Goal: Task Accomplishment & Management: Manage account settings

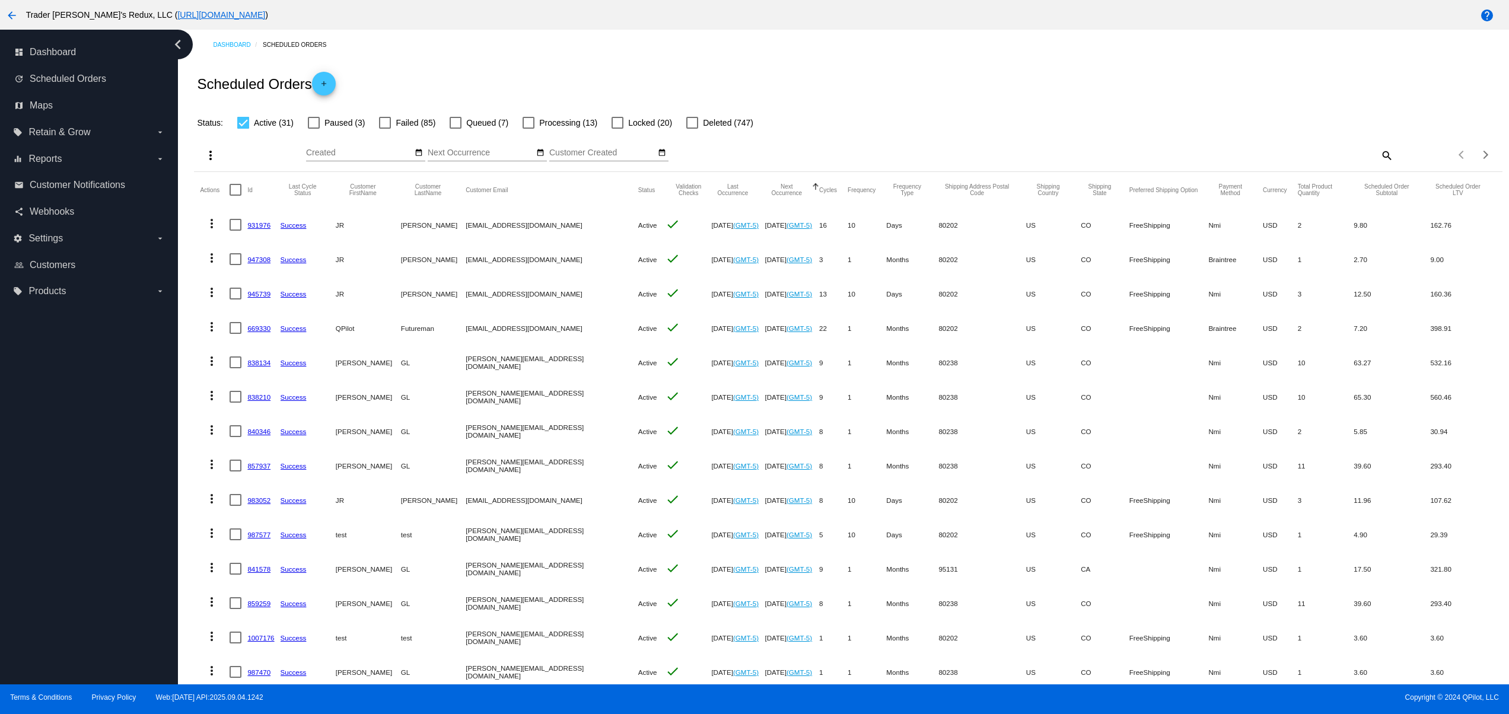
click at [221, 7] on div "arrow_back Trader Joey's Redux, LLC ( https://tjclonenew.wpengine.com )" at bounding box center [628, 15] width 1257 height 24
click at [65, 244] on label "settings Settings arrow_drop_down" at bounding box center [88, 238] width 151 height 19
click at [0, 0] on input "settings Settings arrow_drop_down" at bounding box center [0, 0] width 0 height 0
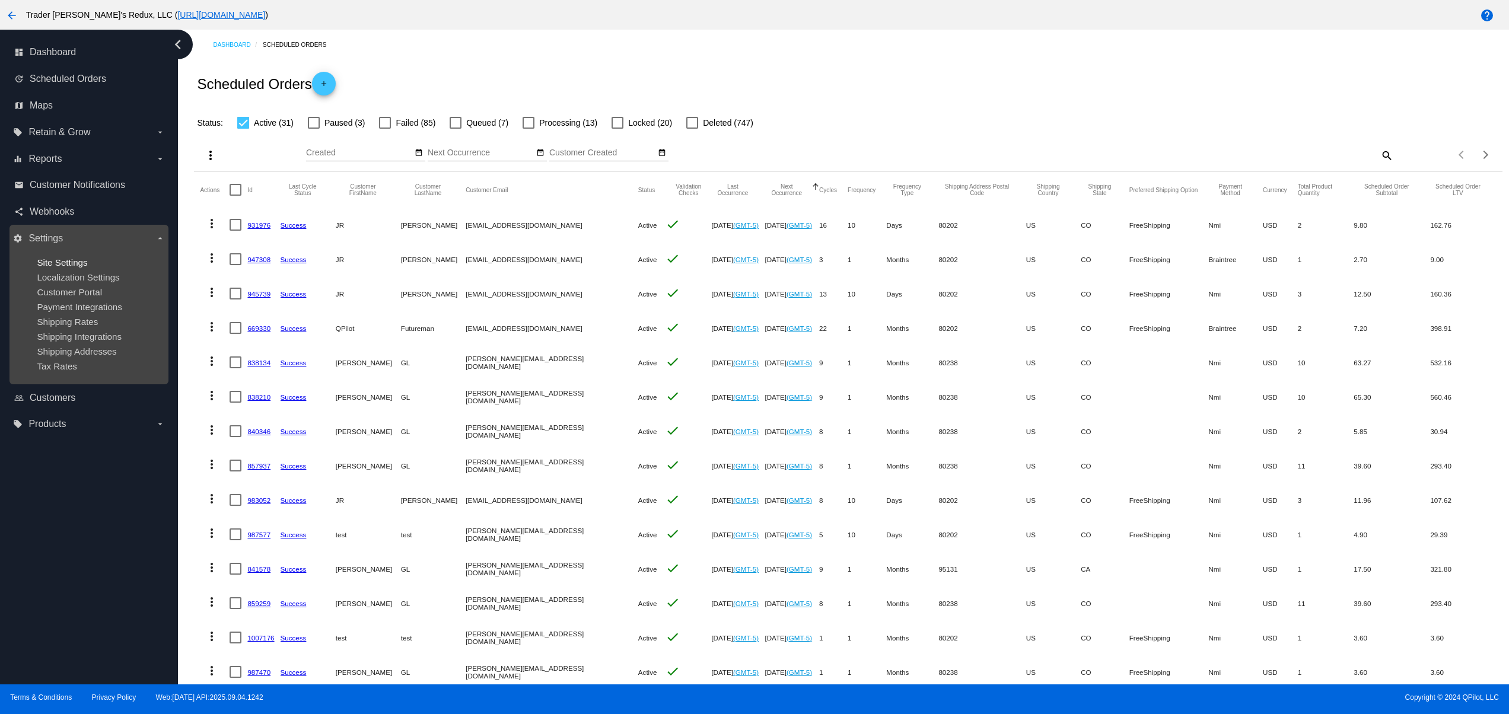
click at [62, 257] on span "Site Settings" at bounding box center [62, 262] width 50 height 10
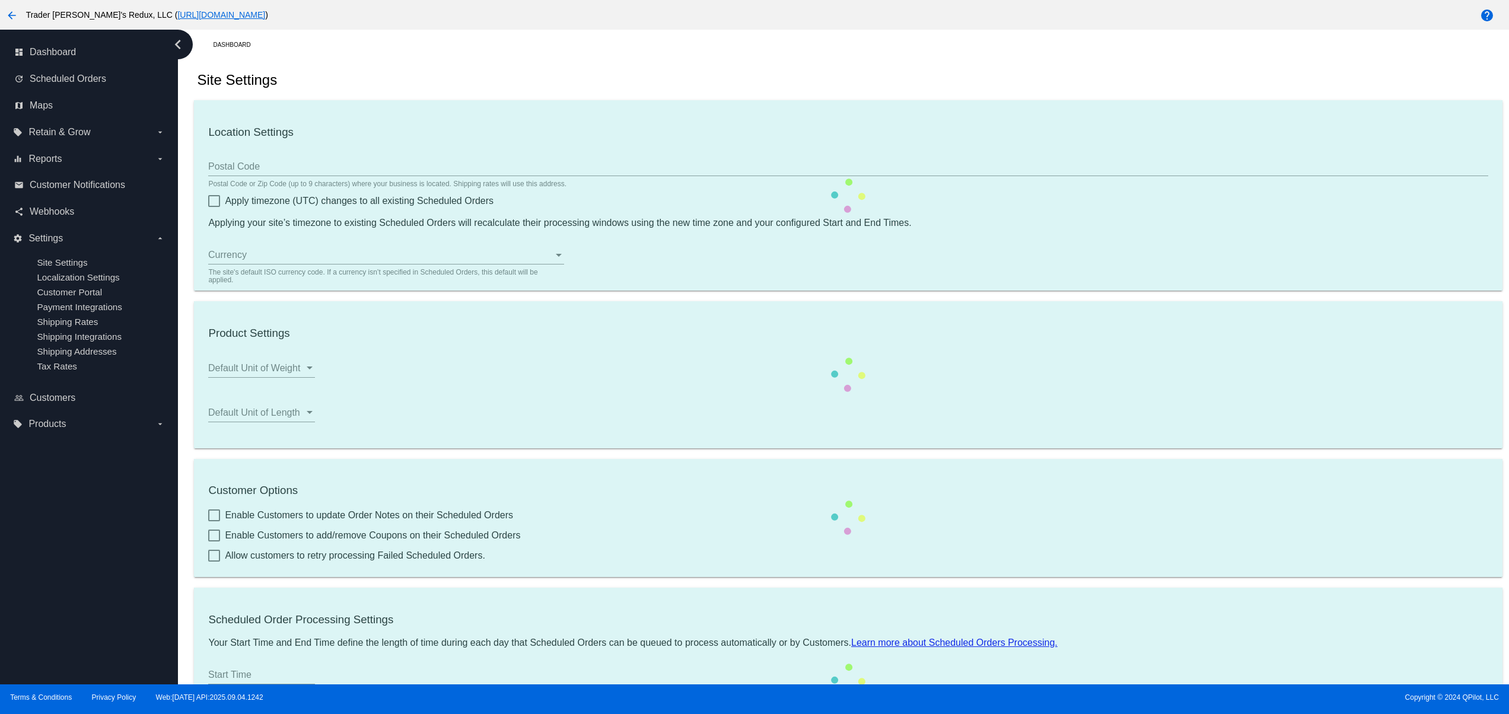
type input "80034"
checkbox input "true"
type input "09:00"
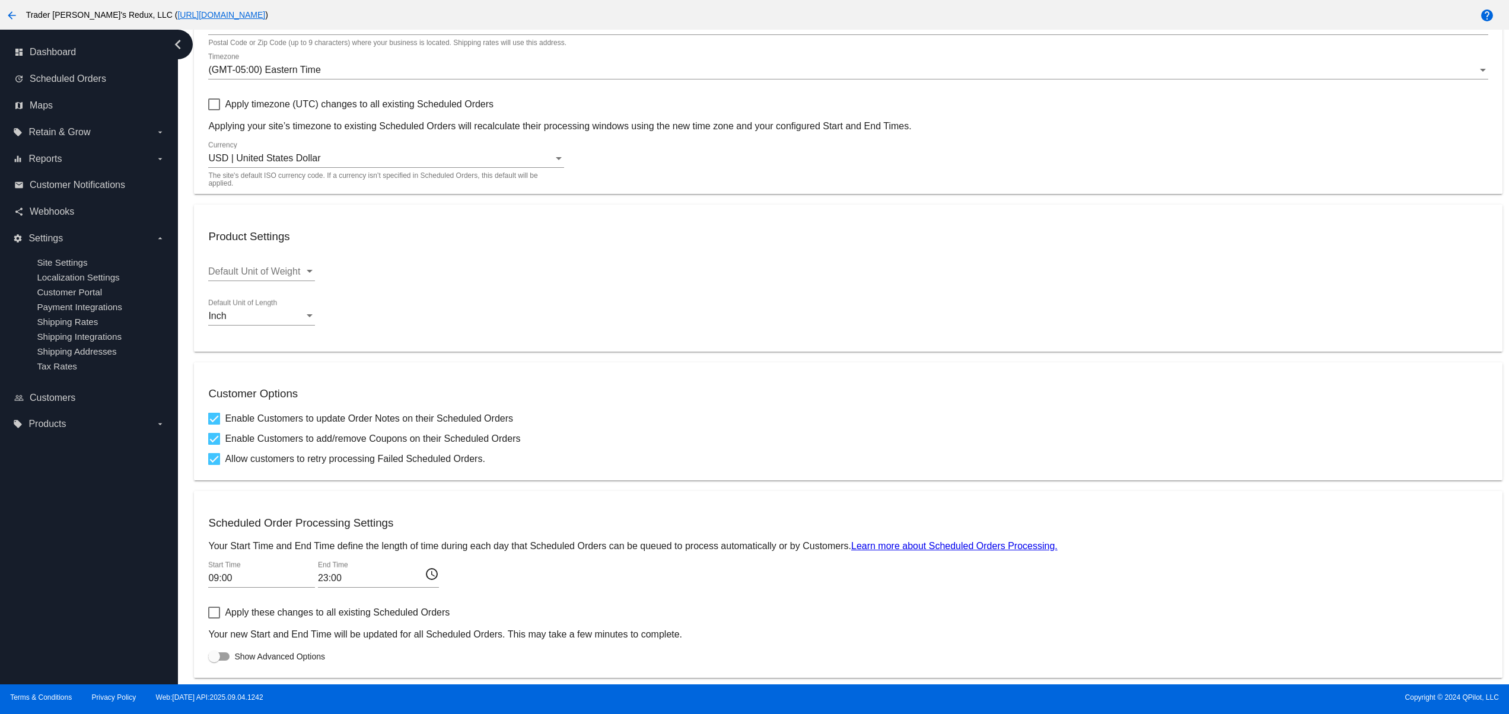
checkbox input "true"
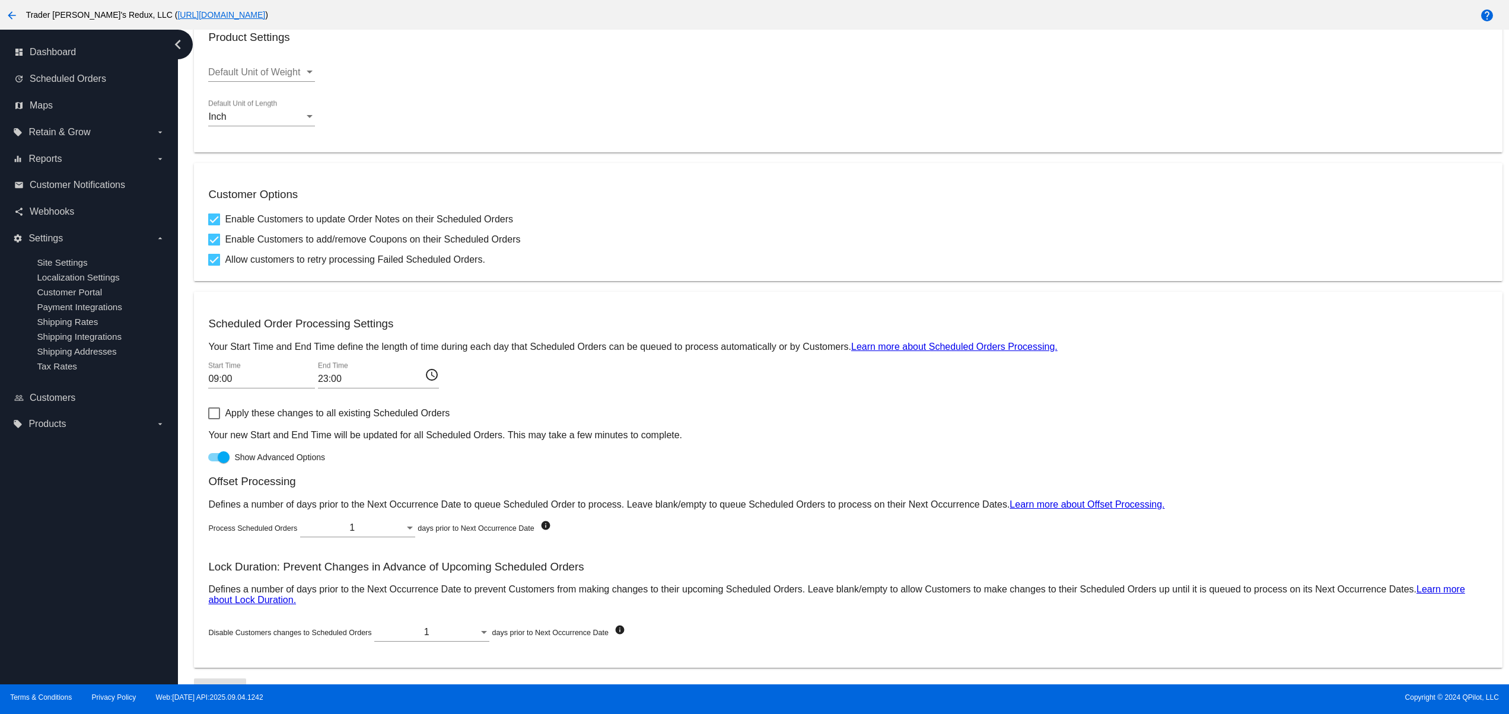
scroll to position [365, 0]
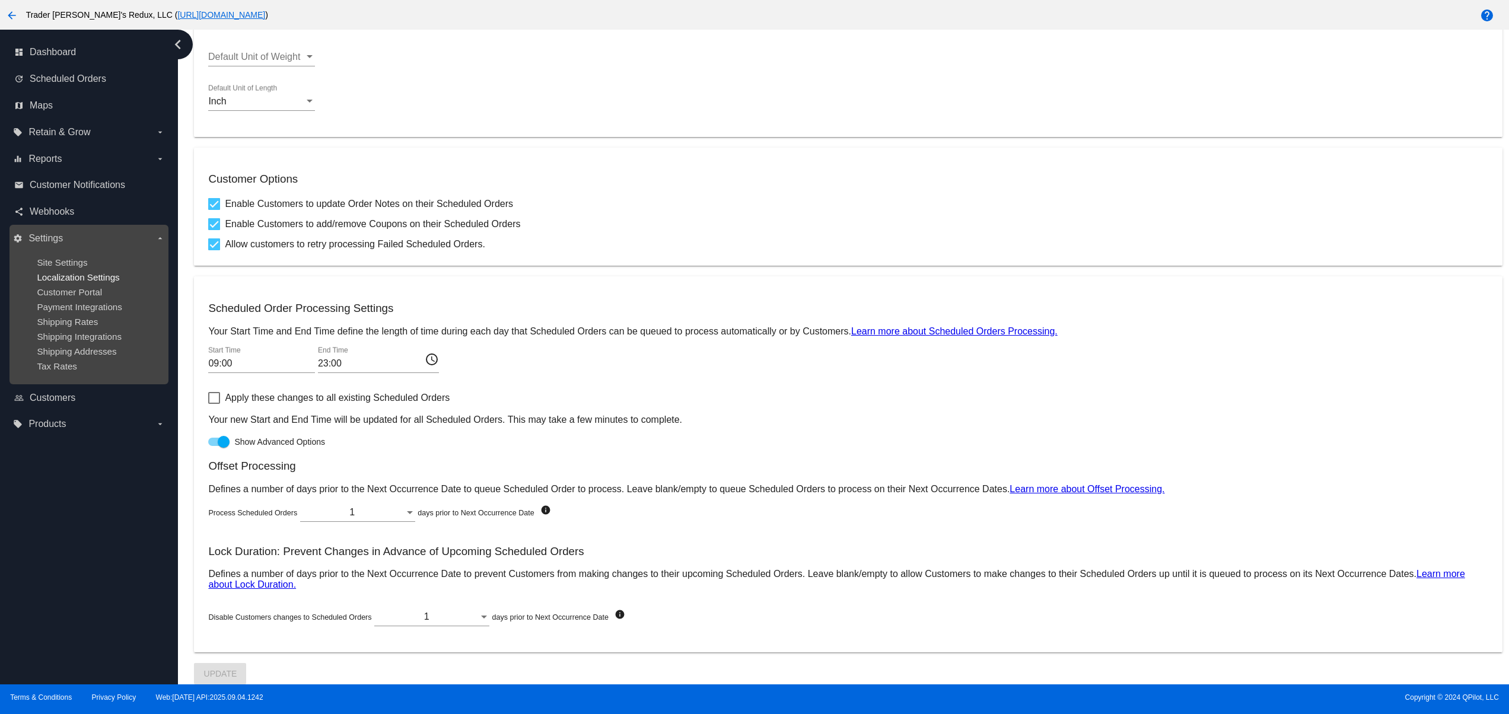
click at [93, 282] on span "Localization Settings" at bounding box center [78, 277] width 82 height 10
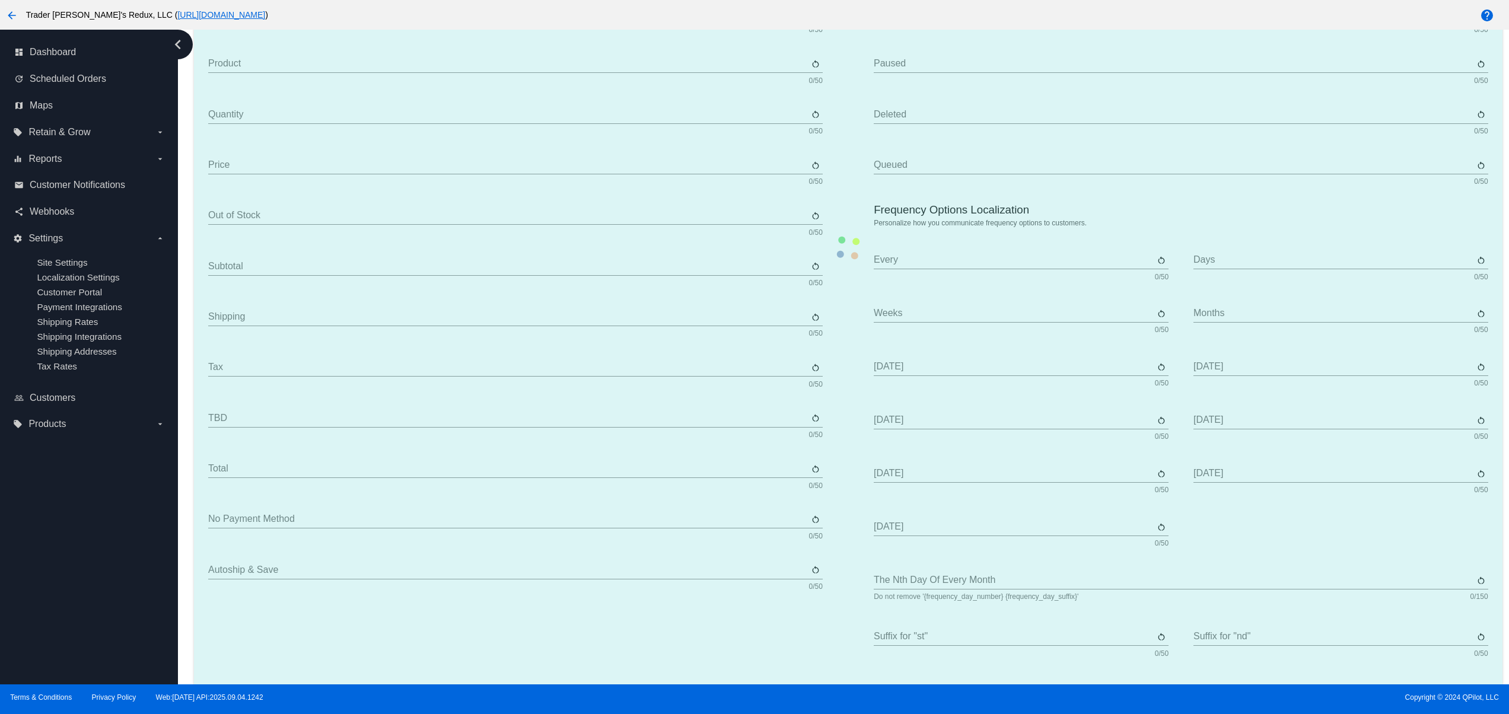
type input "Scheduled Order"
type input "Shipping address"
type input "Frequency"
type input "Next occurrence"
type input "Payment method"
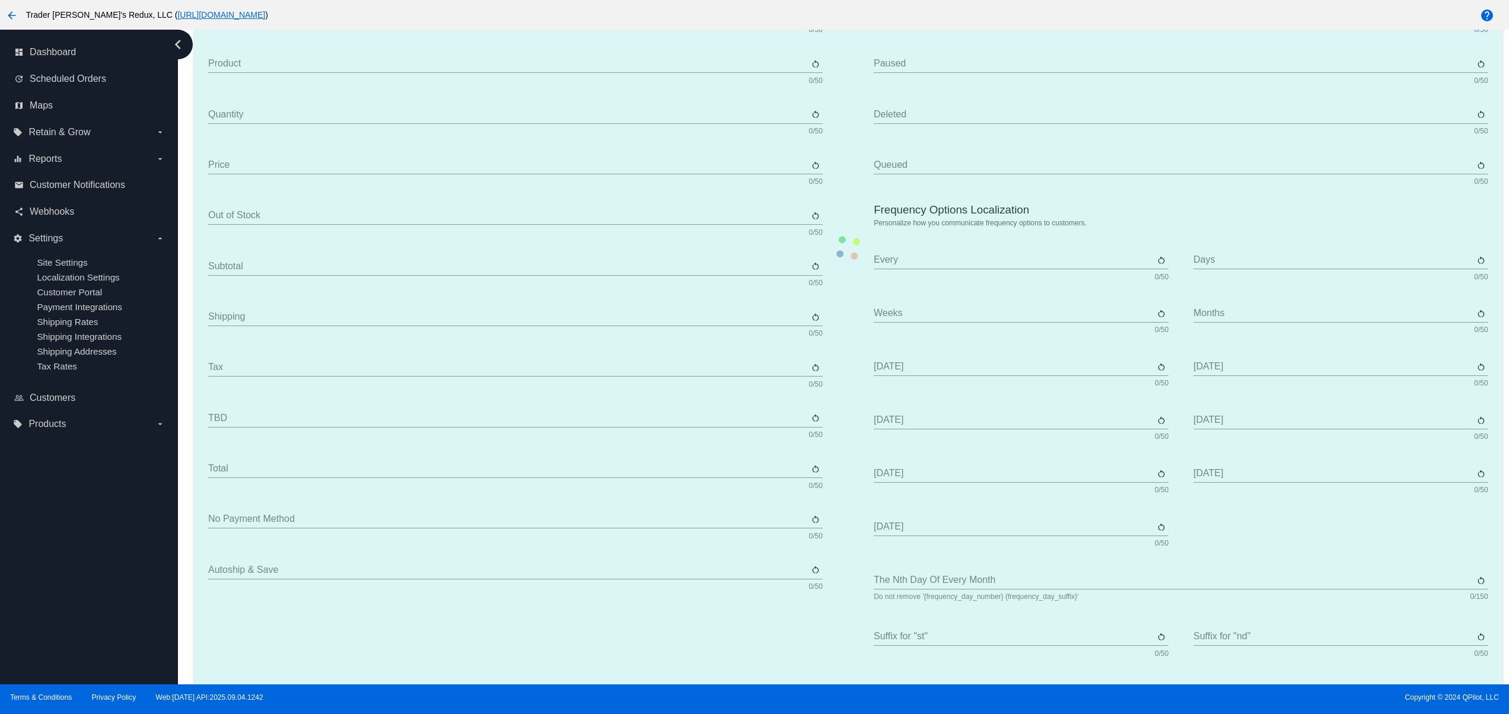
type input "Product"
type input "Quantity"
type input "Price"
type input "Out of stock"
type input "Subtotal"
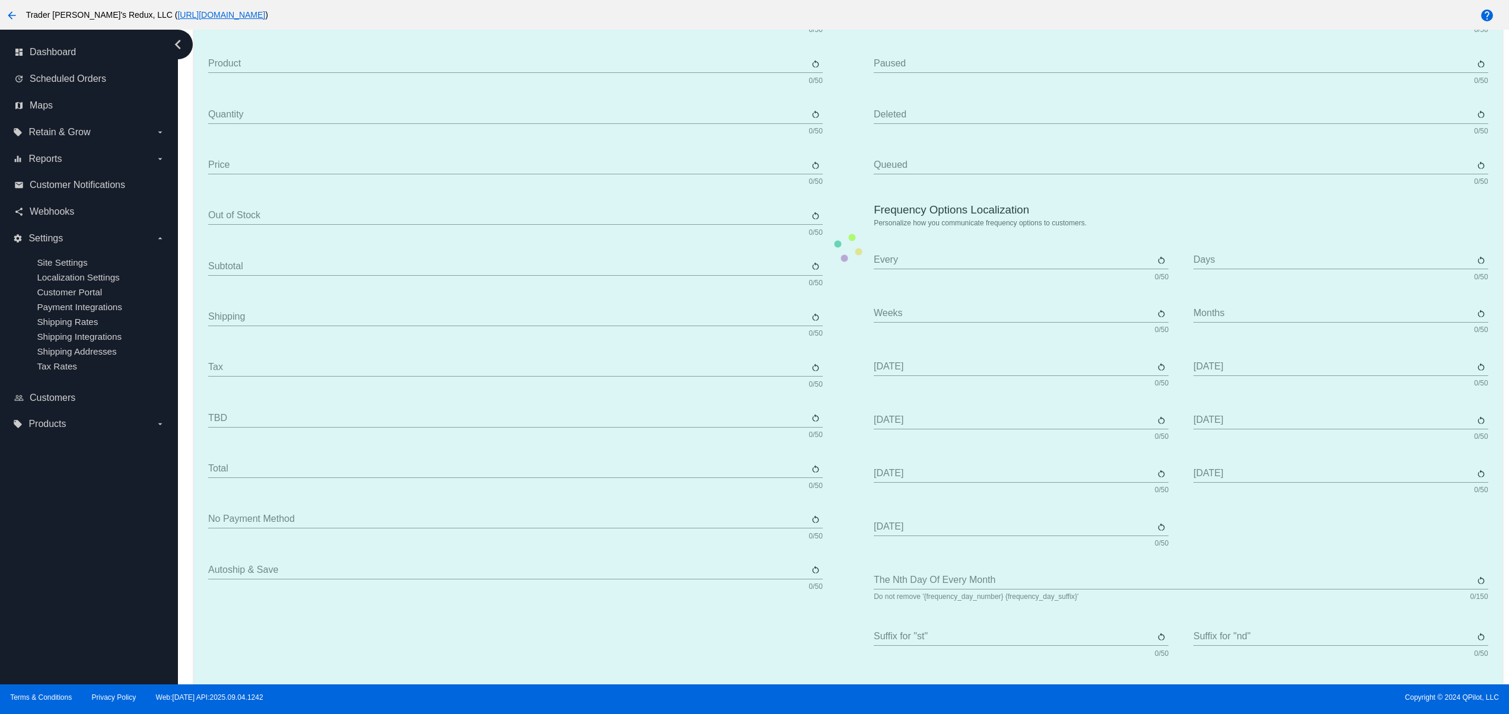
type input "Shipping"
type input "Tax"
type input "TBD"
type input "Total"
type input "No payment method"
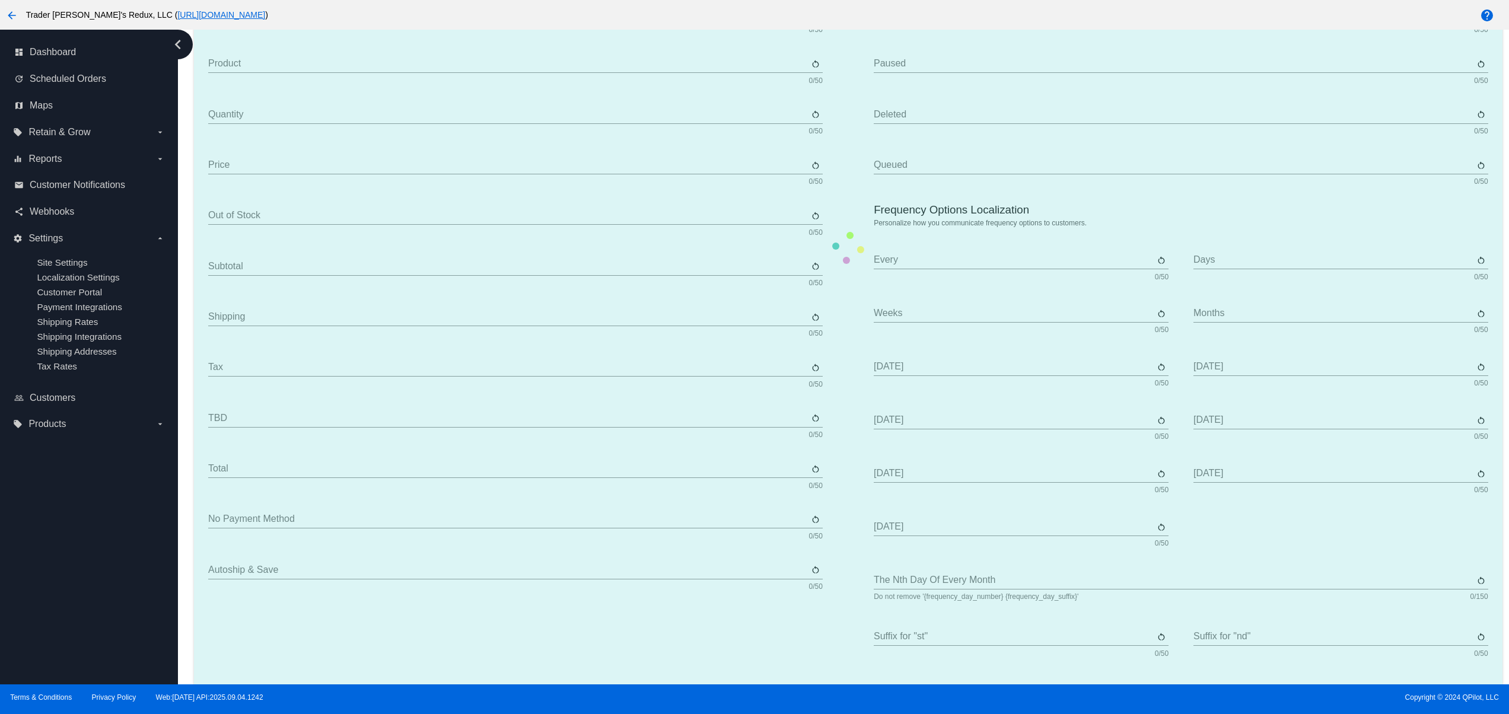
type input "Subscribe"
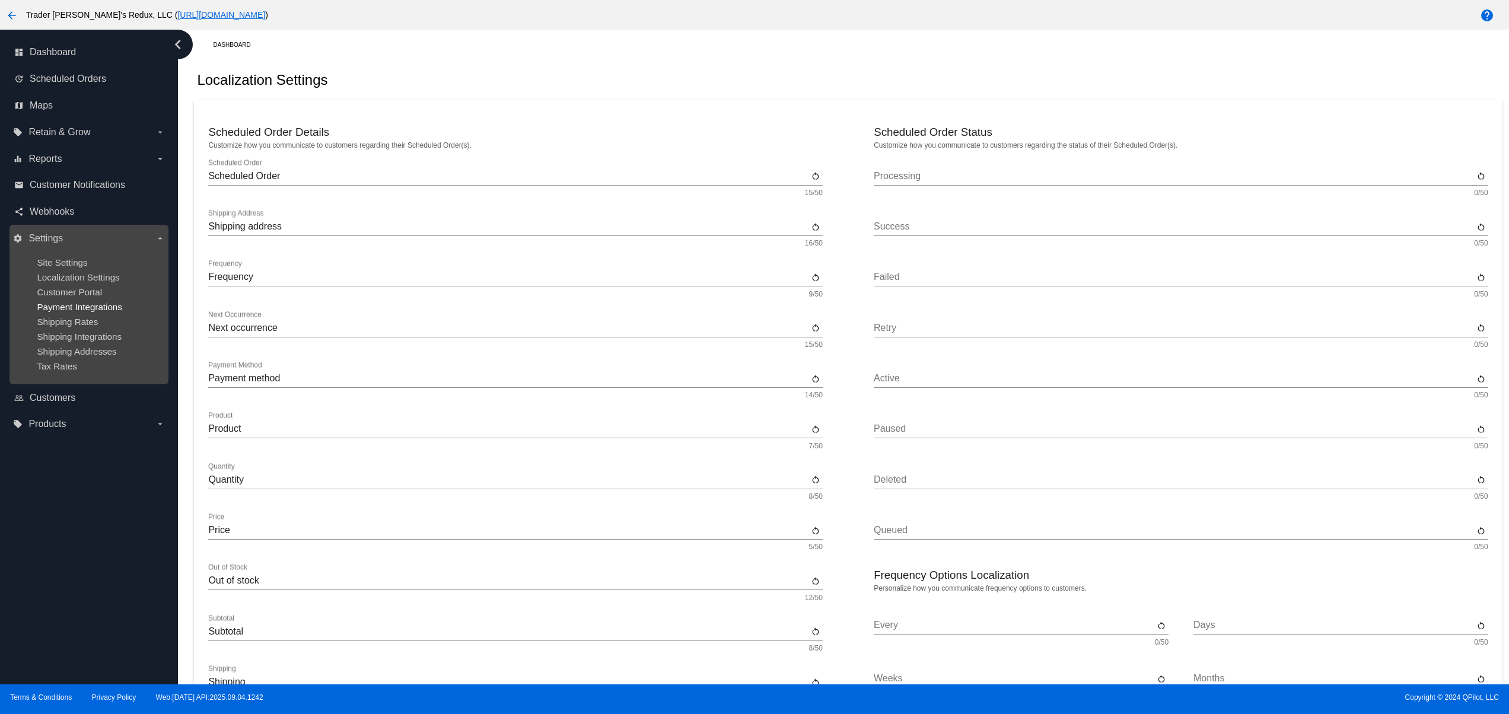
click at [112, 308] on span "Payment Integrations" at bounding box center [79, 307] width 85 height 10
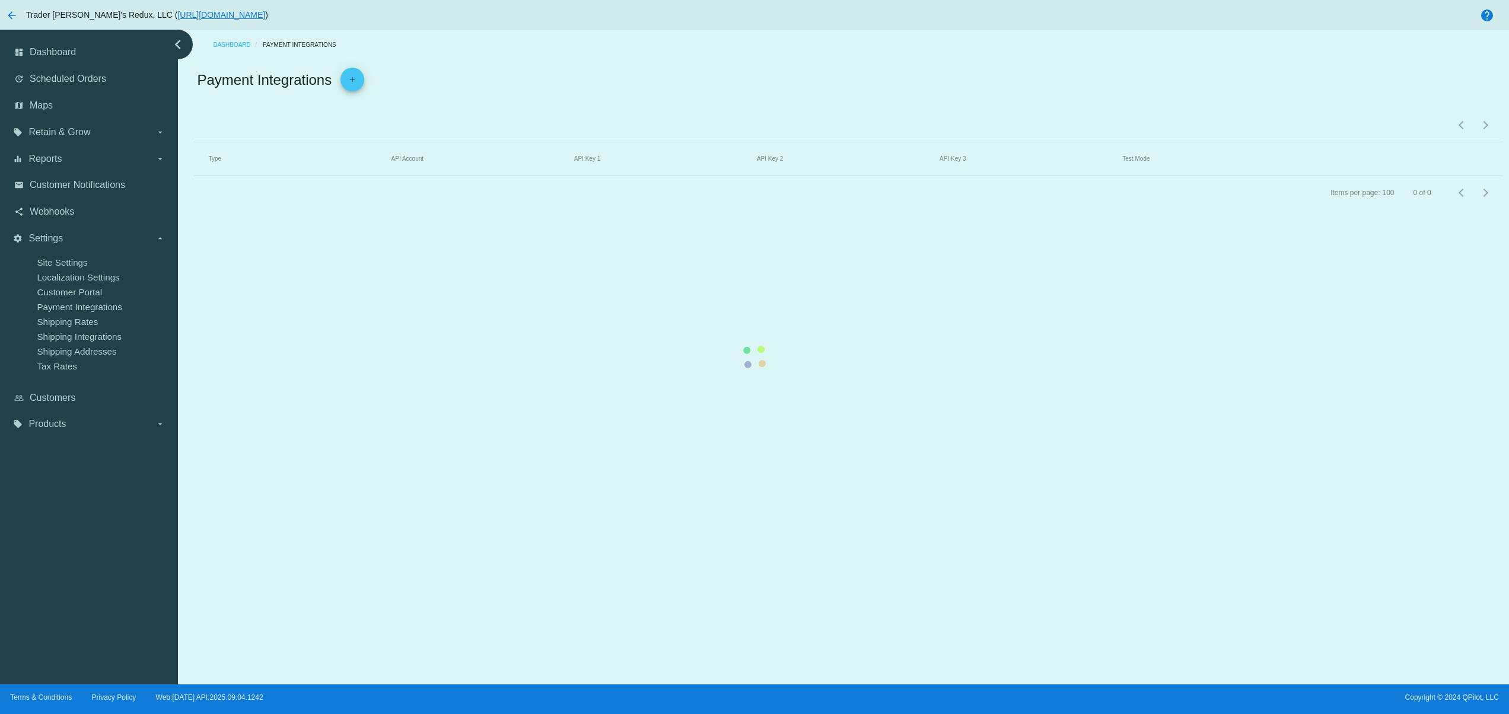
click at [586, 176] on mat-table "Type API Account API Key 1 API Key 2 API Key 3 Test Mode" at bounding box center [848, 159] width 1308 height 34
click at [194, 176] on mat-table "Type API Account API Key 1 API Key 2 API Key 3 Test Mode" at bounding box center [848, 159] width 1308 height 34
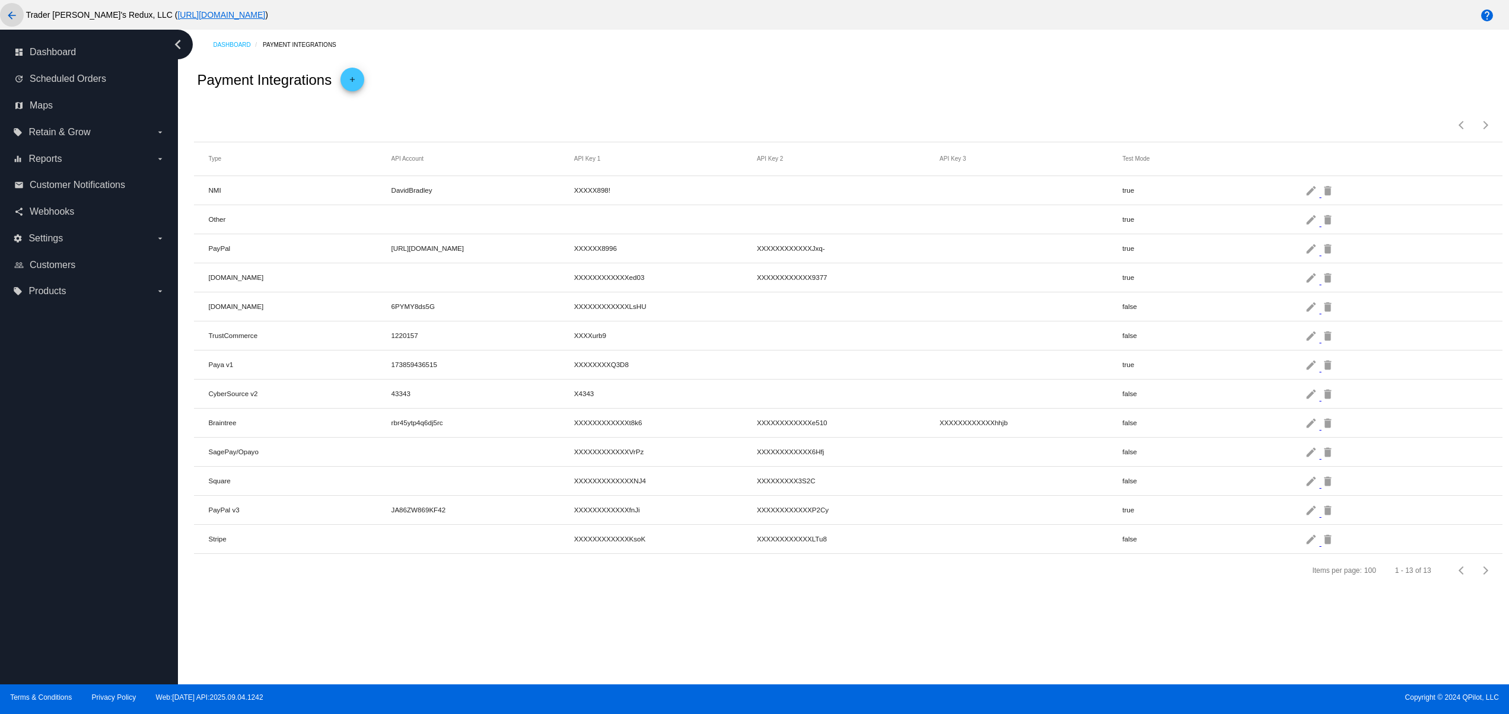
click at [14, 12] on mat-icon "arrow_back" at bounding box center [12, 15] width 14 height 14
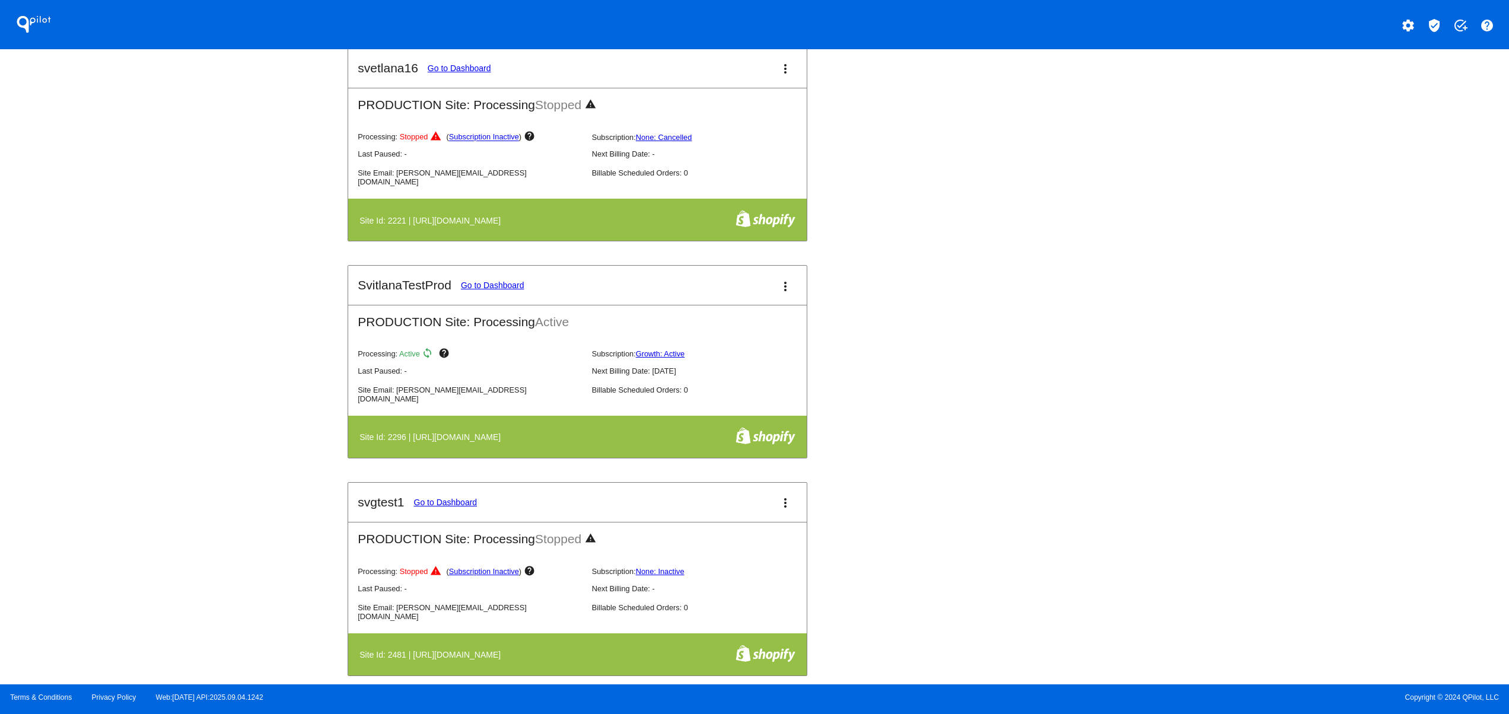
scroll to position [712, 0]
